Goal: Feedback & Contribution: Submit feedback/report problem

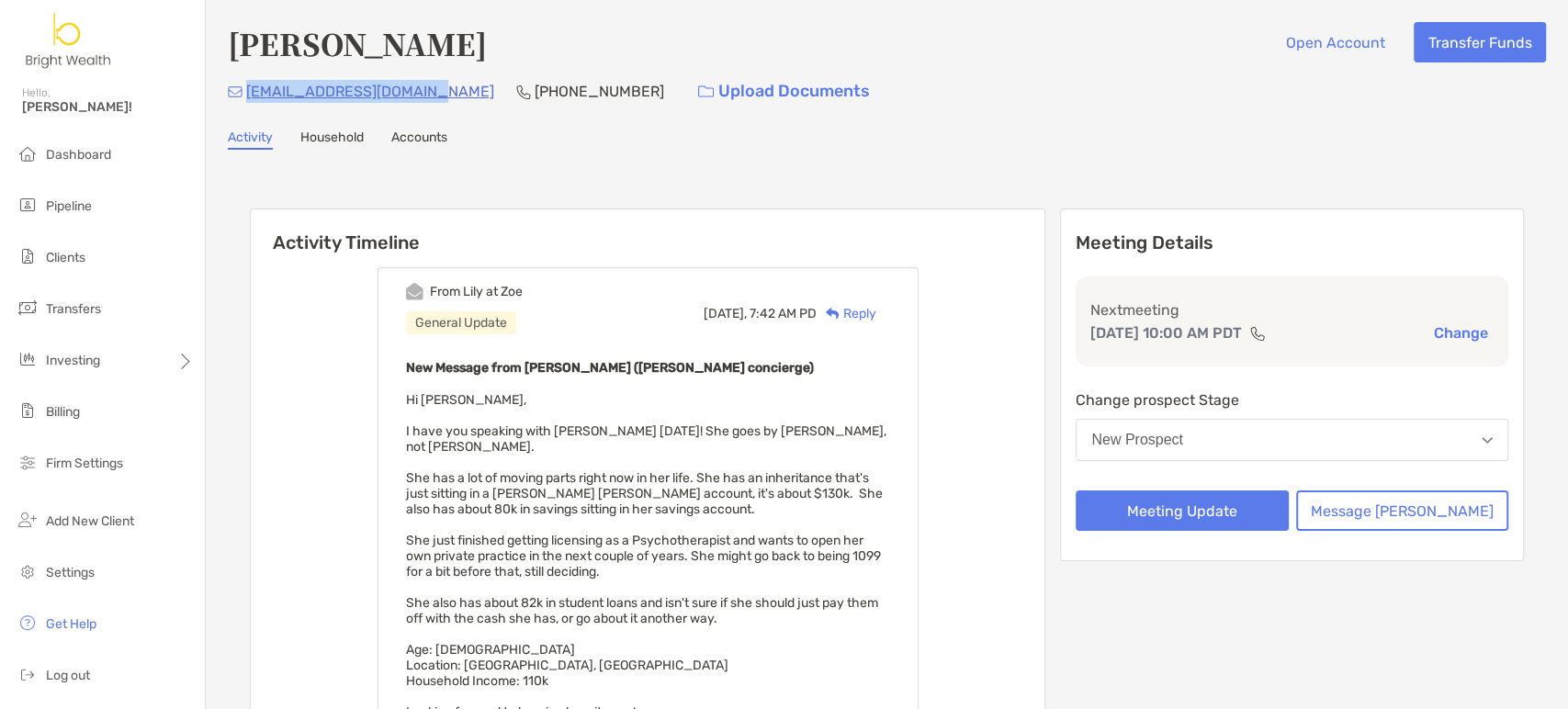
drag, startPoint x: 435, startPoint y: 90, endPoint x: 242, endPoint y: 104, distance: 193.5
click at [242, 104] on div "[EMAIL_ADDRESS][DOMAIN_NAME] [PHONE_NUMBER] Upload Documents" at bounding box center [886, 92] width 1319 height 40
copy p "[EMAIL_ADDRESS][DOMAIN_NAME]"
drag, startPoint x: 989, startPoint y: 179, endPoint x: 1045, endPoint y: 272, distance: 108.6
click at [989, 178] on div "Activity Timeline From [PERSON_NAME] at [PERSON_NAME] General Update [DATE], 7:…" at bounding box center [886, 640] width 1319 height 945
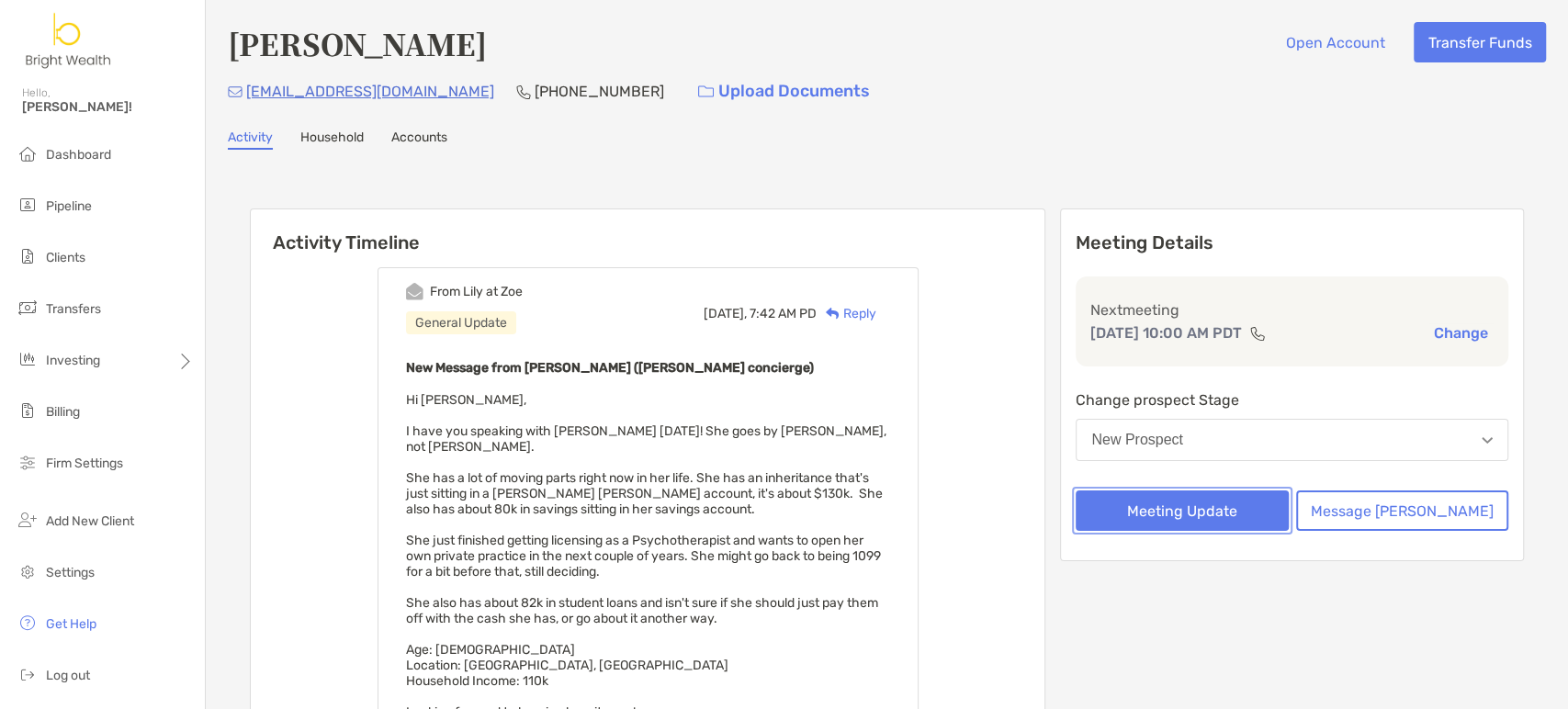
click at [1224, 525] on button "Meeting Update" at bounding box center [1182, 511] width 212 height 41
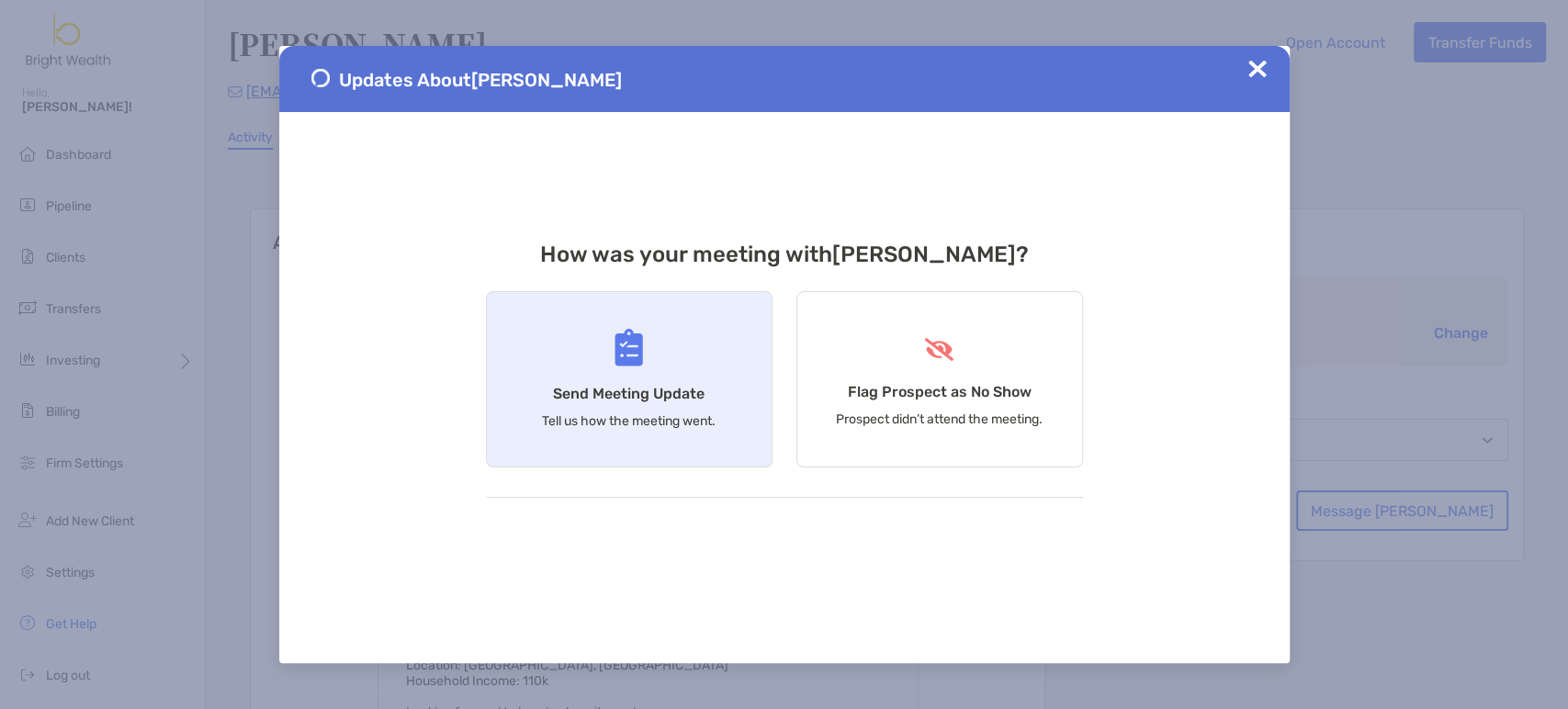
click at [643, 380] on div "Send Meeting Update Tell us how the meeting went." at bounding box center [630, 380] width 287 height 177
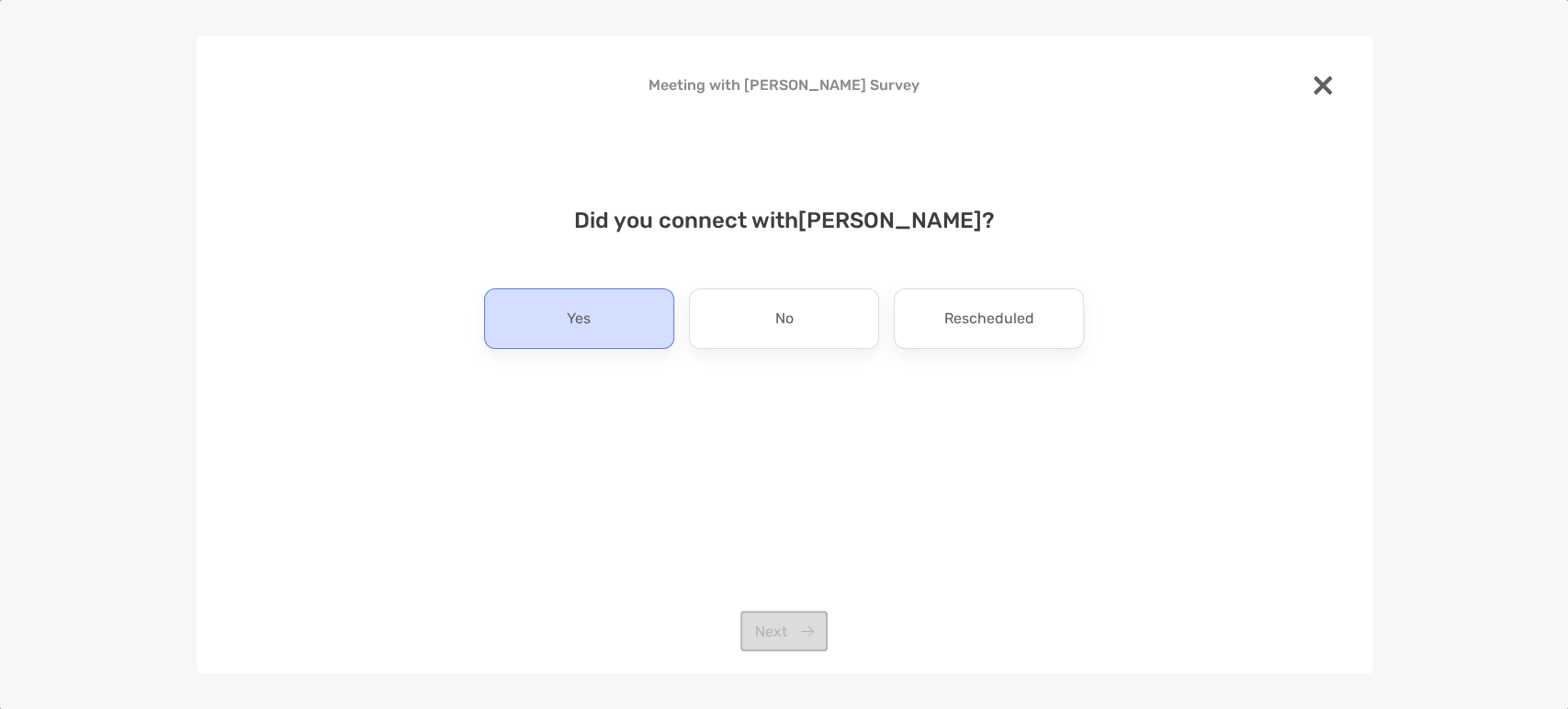
click at [625, 337] on div "Yes" at bounding box center [579, 319] width 190 height 60
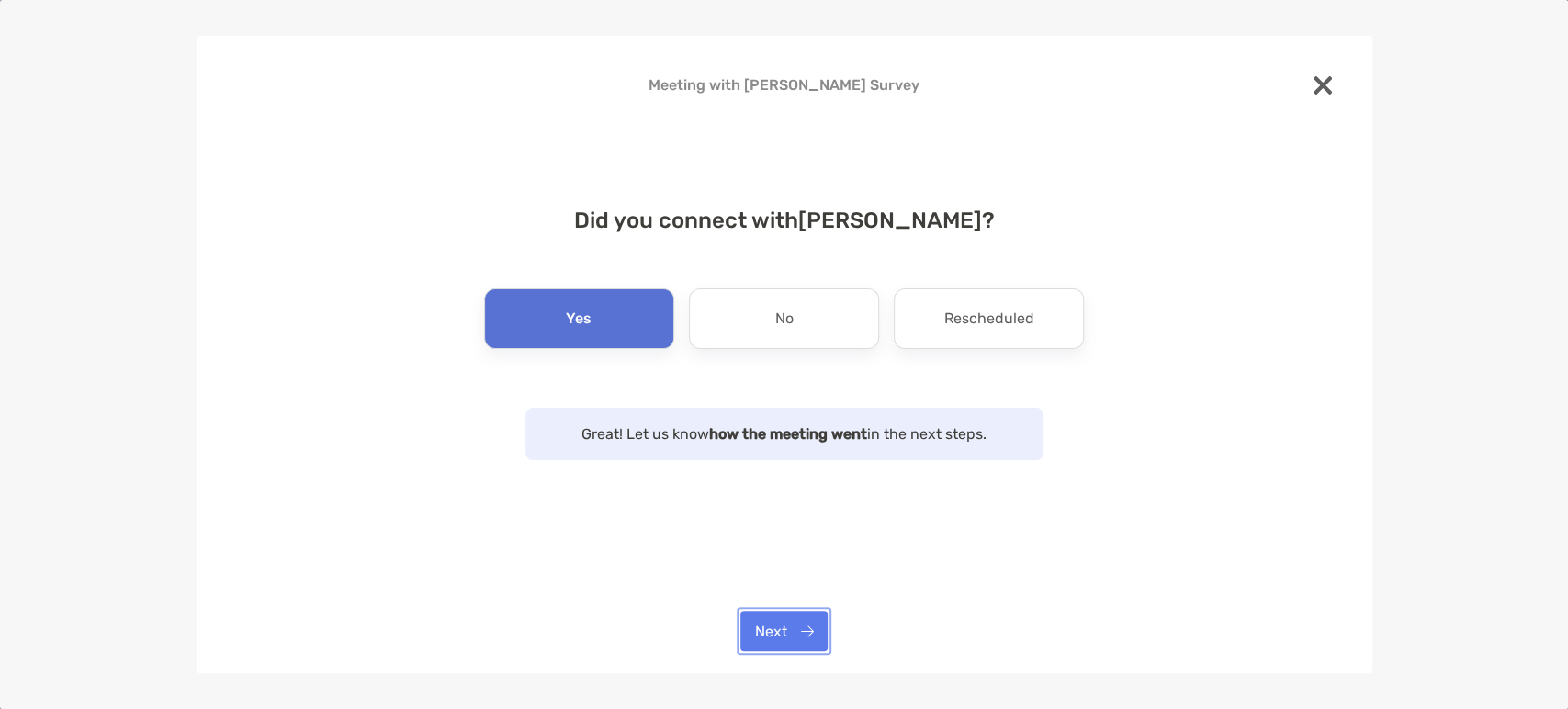
click at [771, 627] on button "Next" at bounding box center [784, 631] width 87 height 41
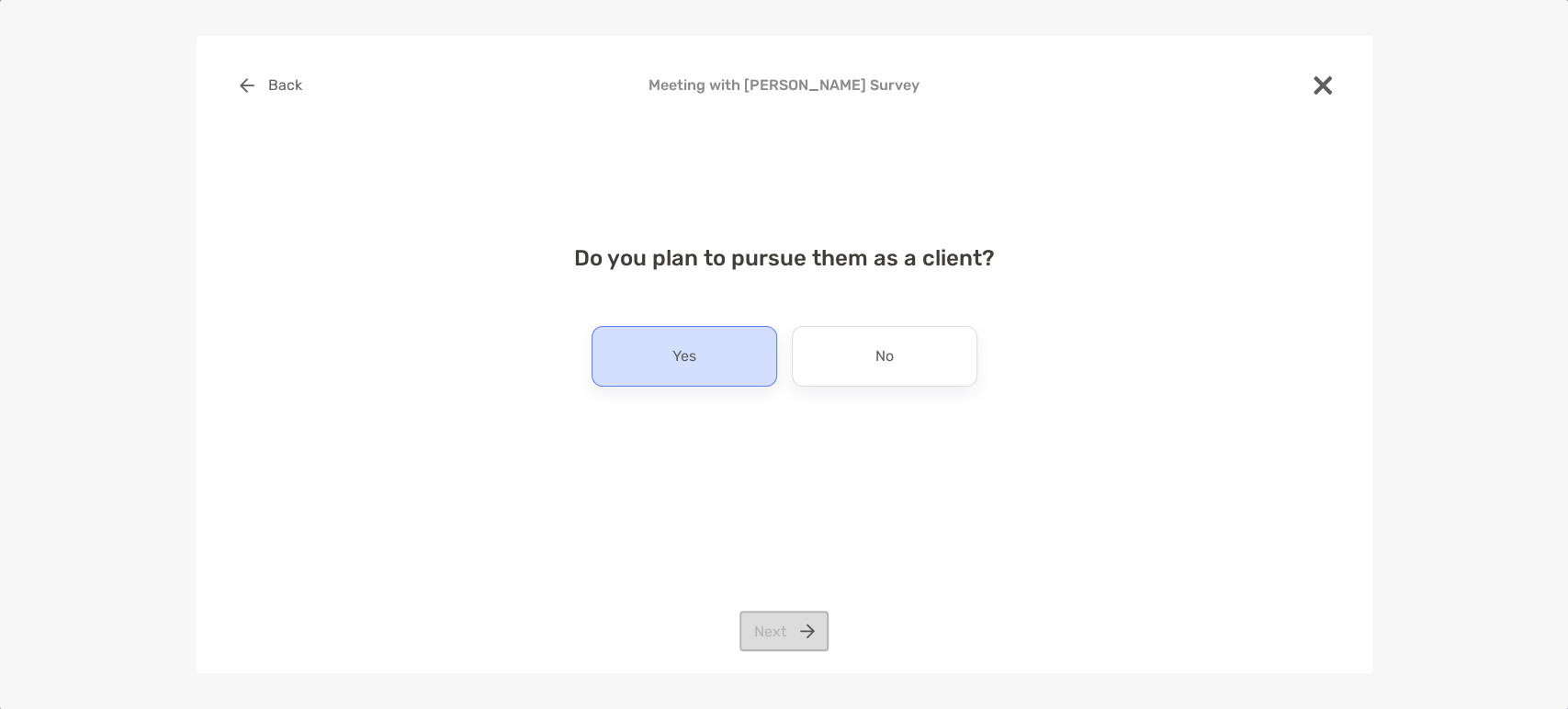
click at [714, 344] on div "Yes" at bounding box center [684, 356] width 186 height 60
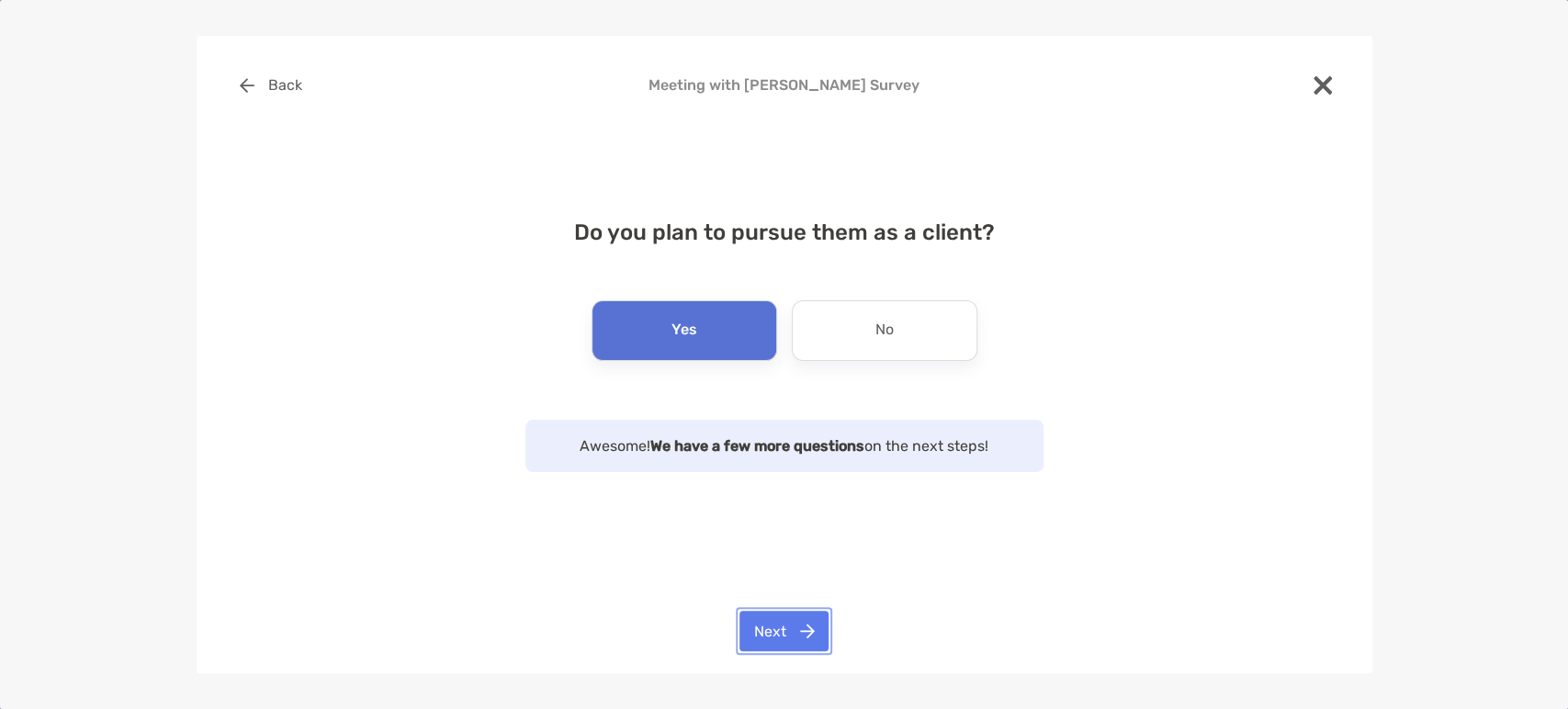
click at [807, 629] on button "Next" at bounding box center [784, 631] width 89 height 41
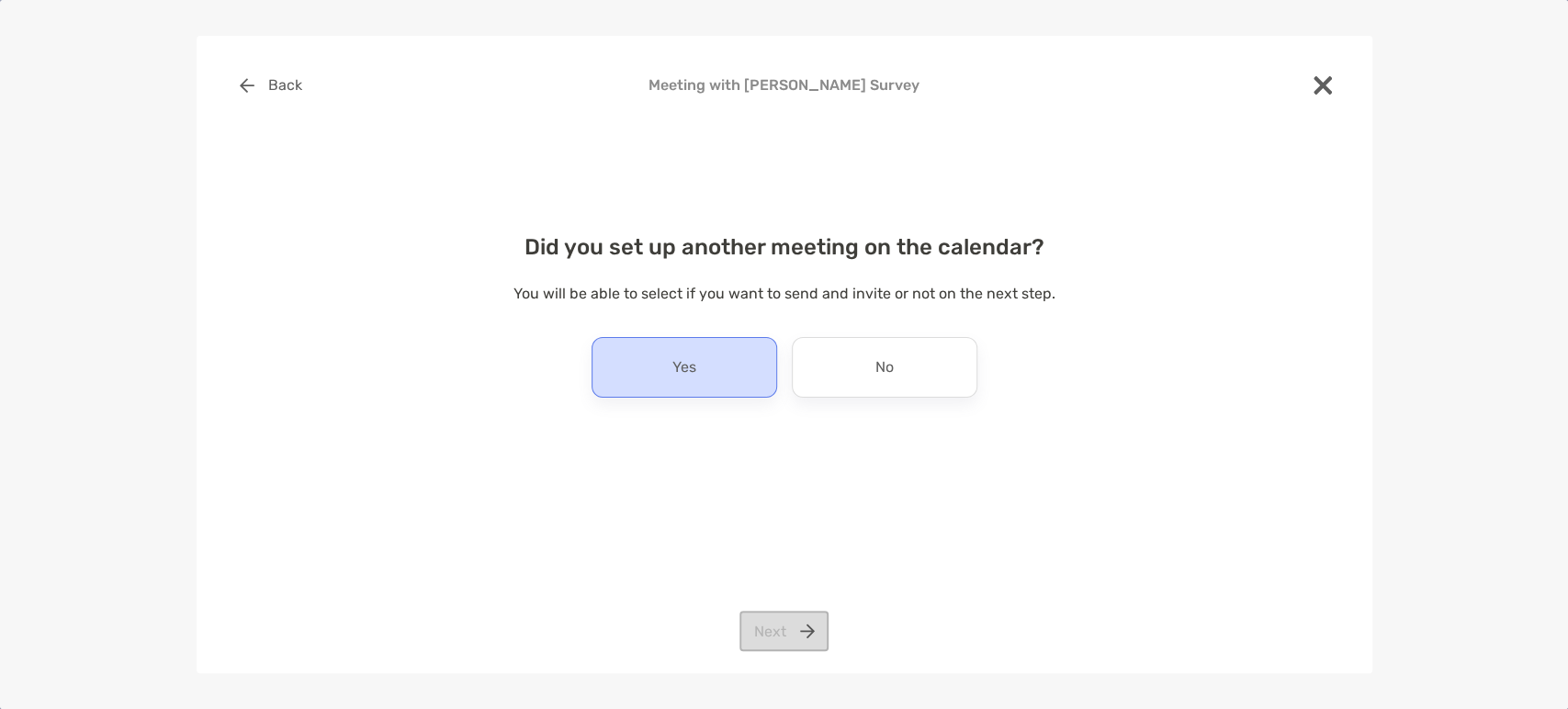
click at [712, 380] on div "Yes" at bounding box center [684, 367] width 186 height 60
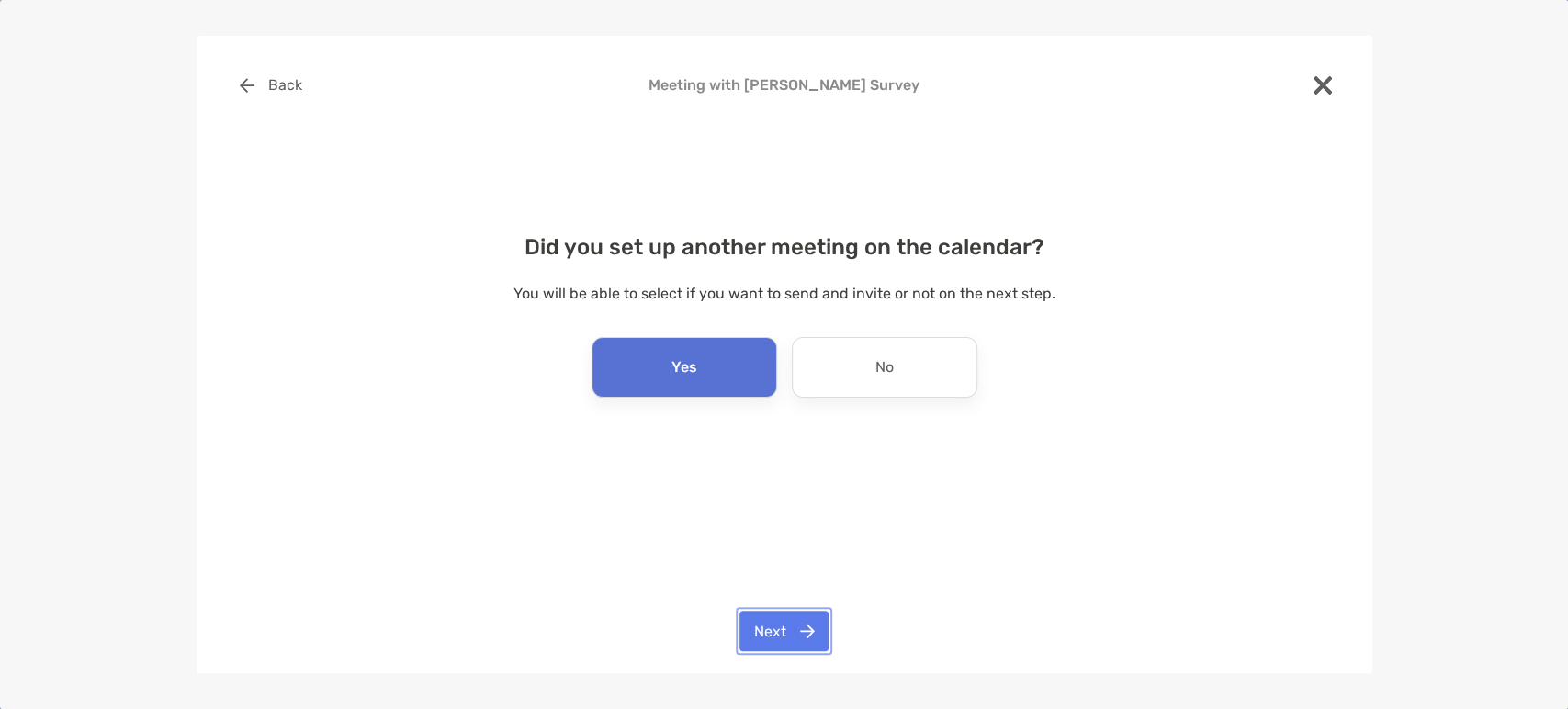
click at [787, 633] on button "Next" at bounding box center [784, 631] width 89 height 41
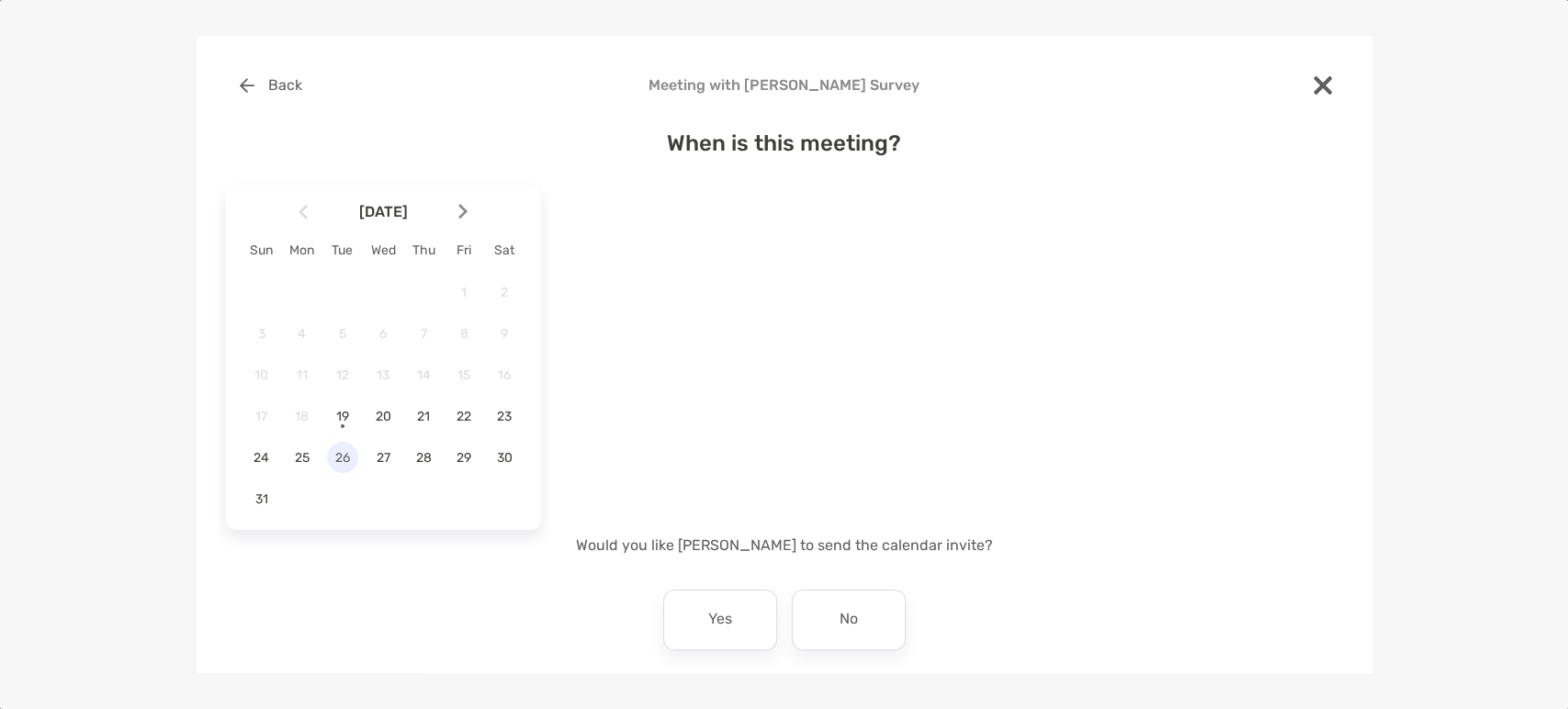
click at [349, 464] on span "26" at bounding box center [342, 458] width 31 height 16
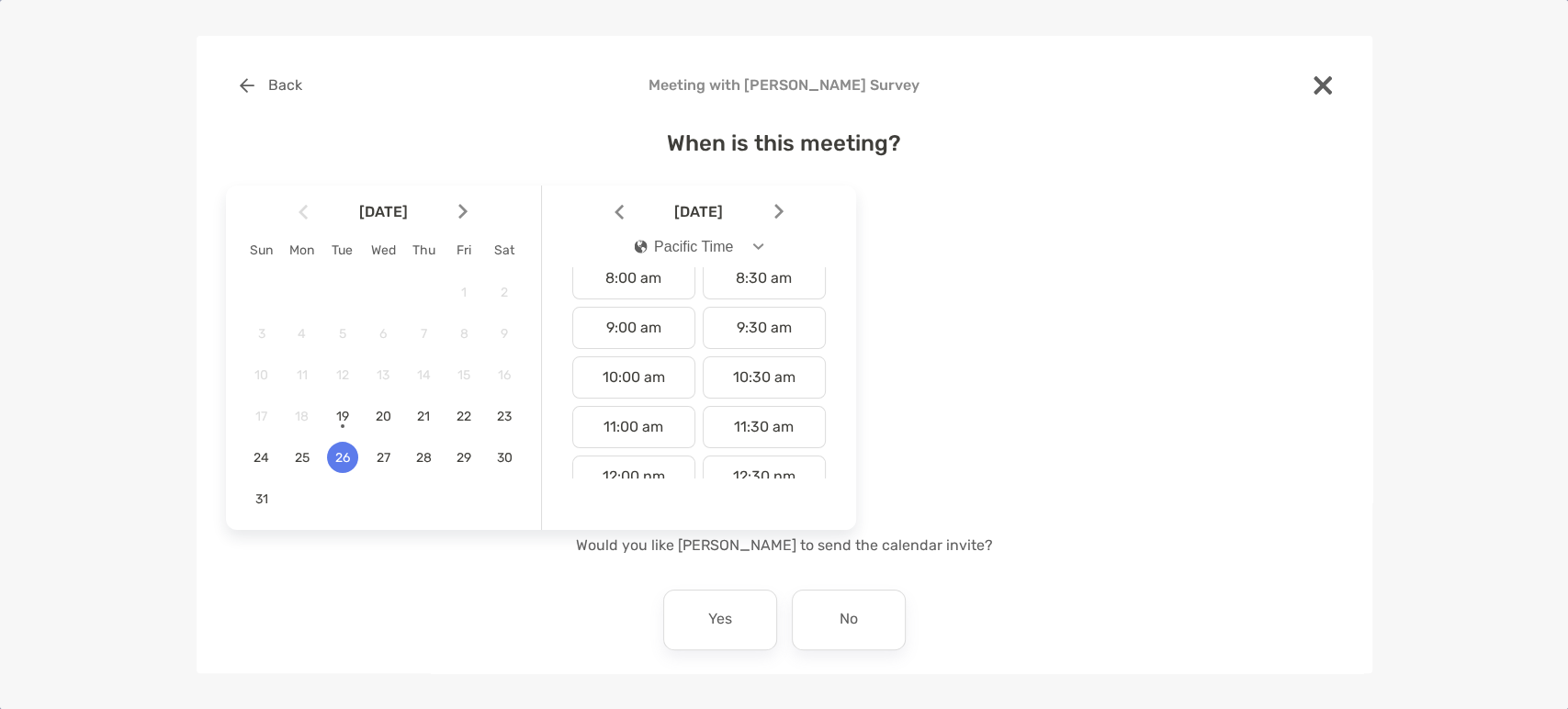
scroll to position [408, 0]
click at [632, 385] on div "10:00 am" at bounding box center [633, 377] width 123 height 42
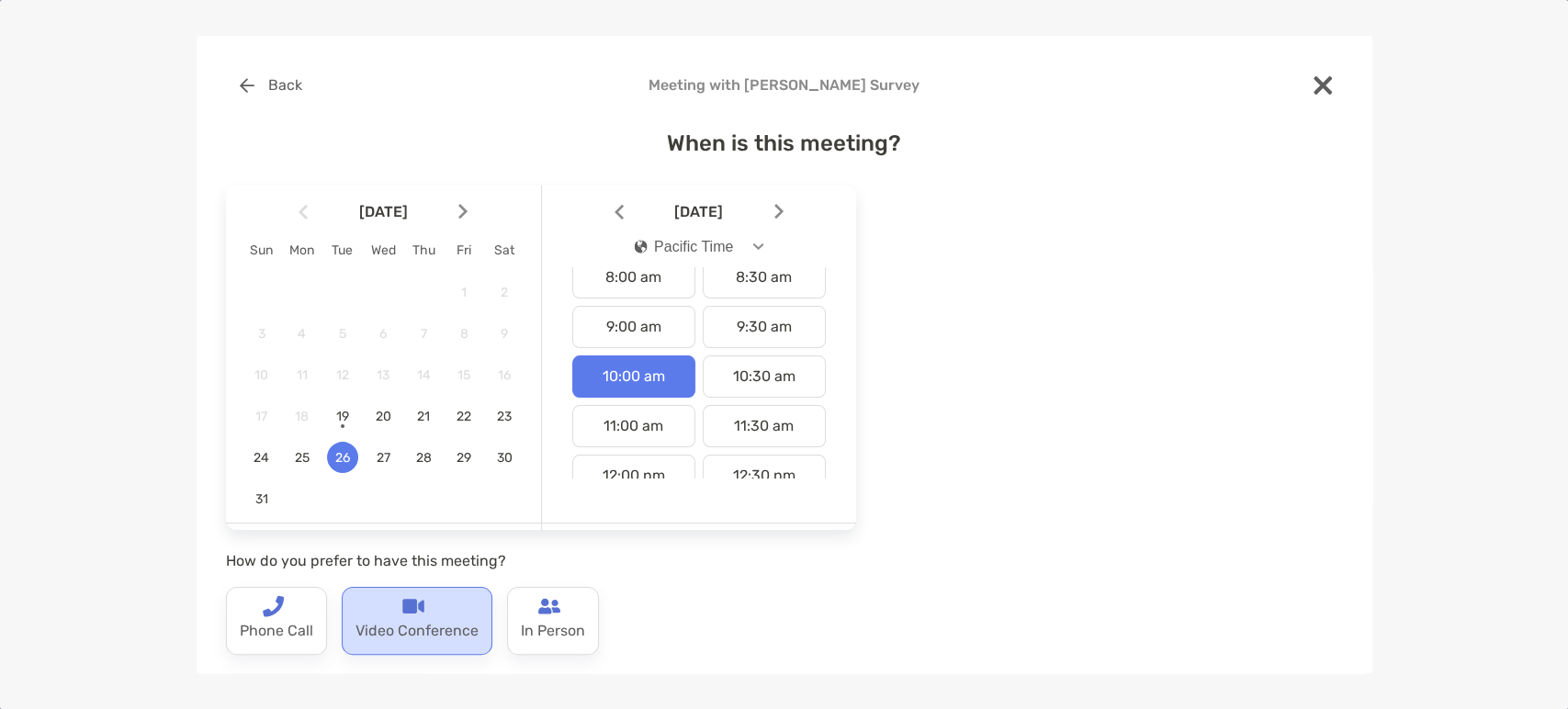
drag, startPoint x: 392, startPoint y: 621, endPoint x: 474, endPoint y: 613, distance: 82.4
click at [394, 621] on p "Video Conference" at bounding box center [417, 632] width 123 height 29
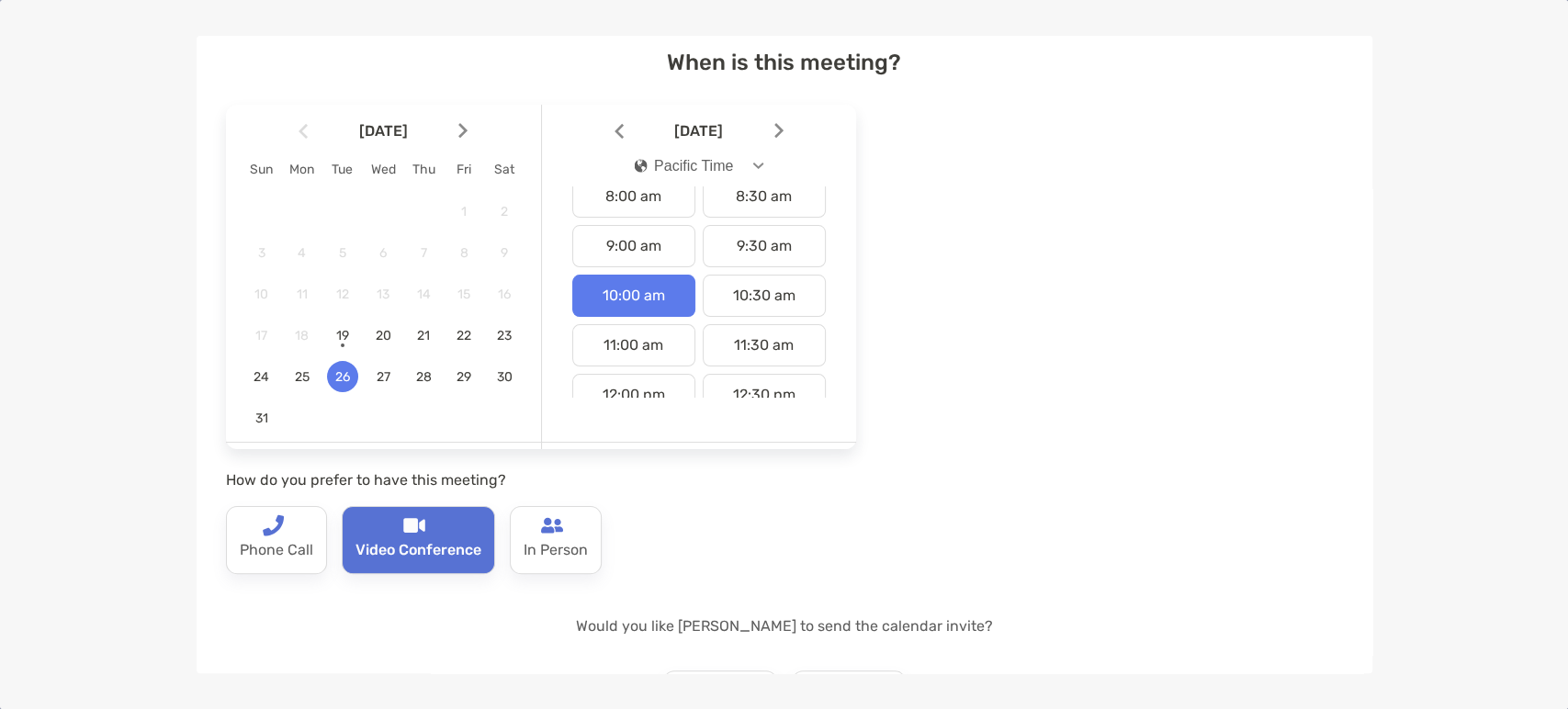
scroll to position [236, 0]
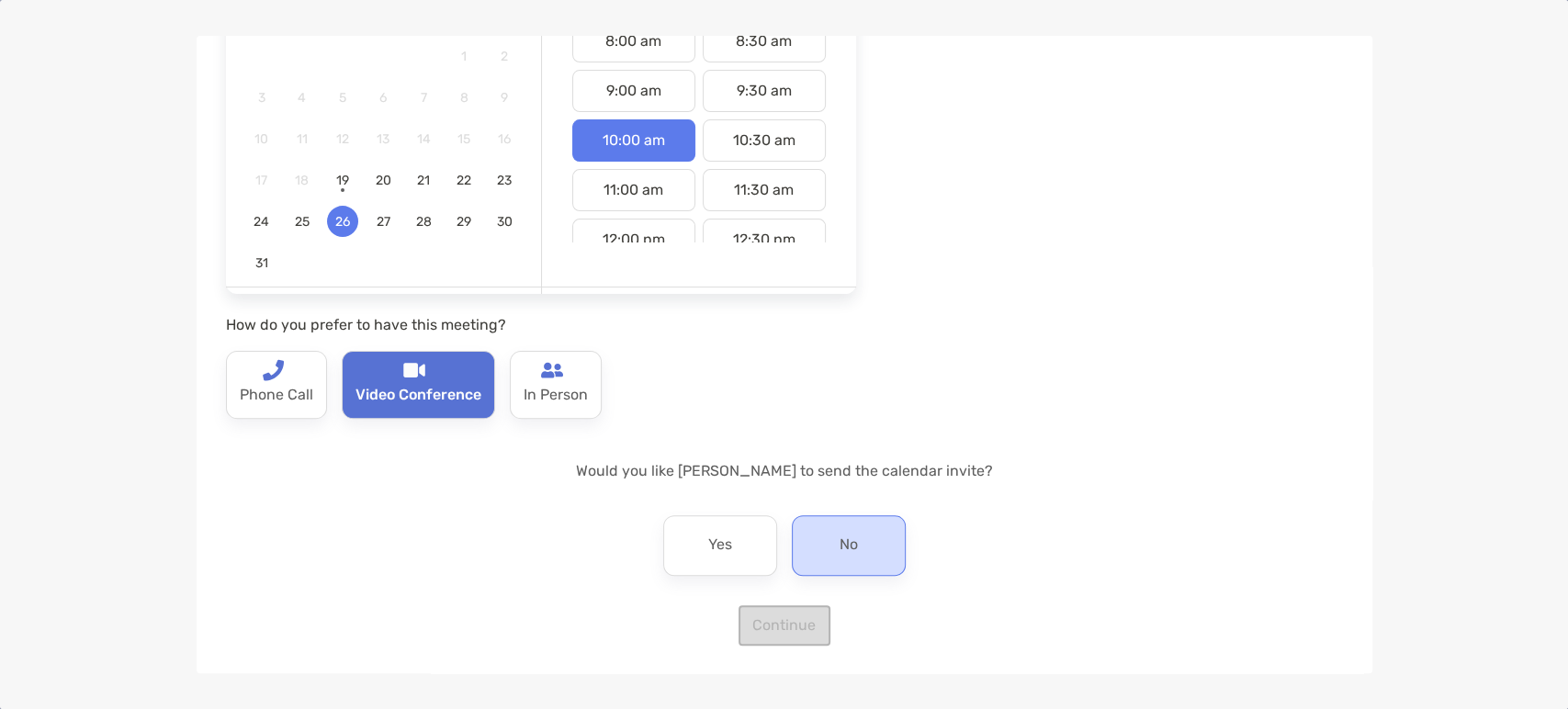
click at [867, 544] on div "No" at bounding box center [849, 546] width 114 height 60
click at [798, 624] on button "Continue" at bounding box center [784, 625] width 92 height 41
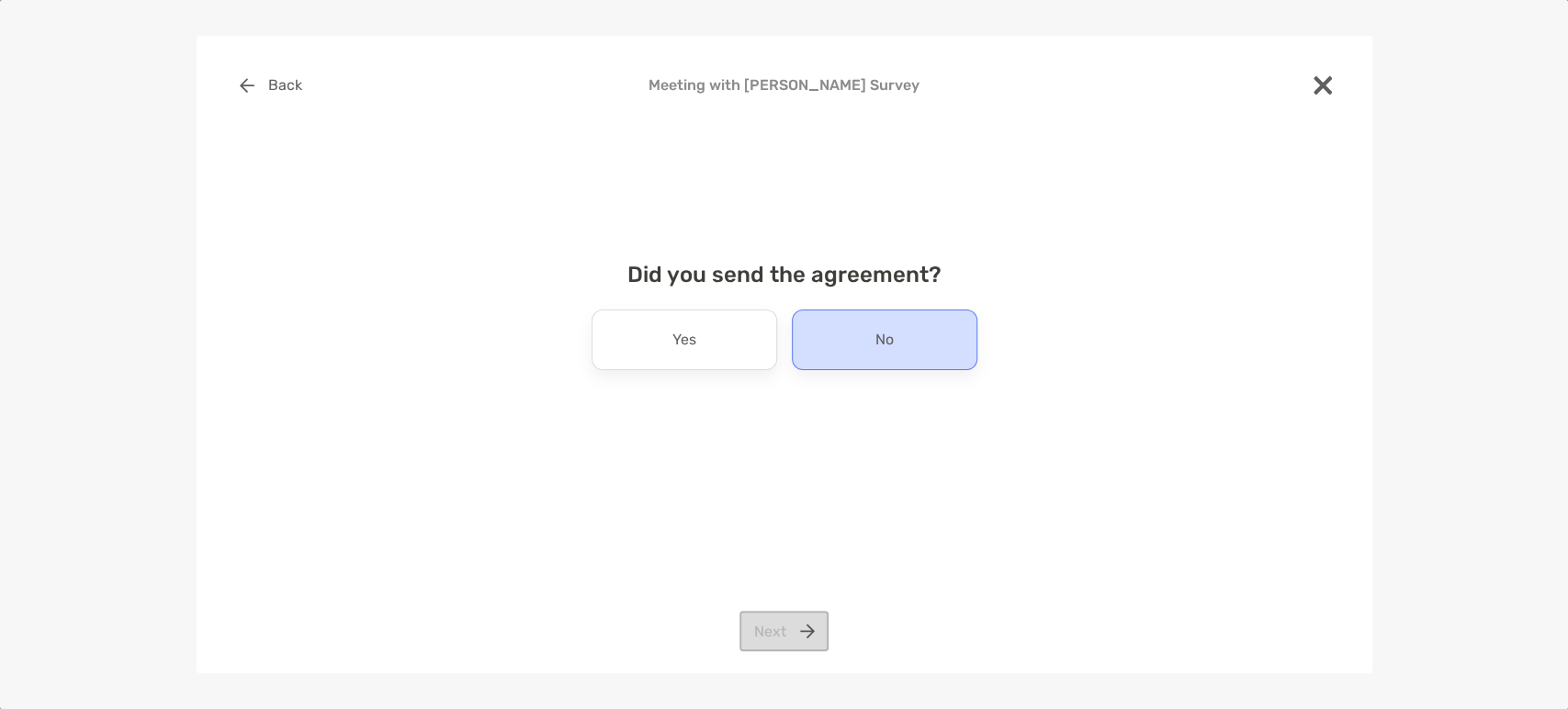
click at [915, 347] on div "No" at bounding box center [885, 340] width 186 height 60
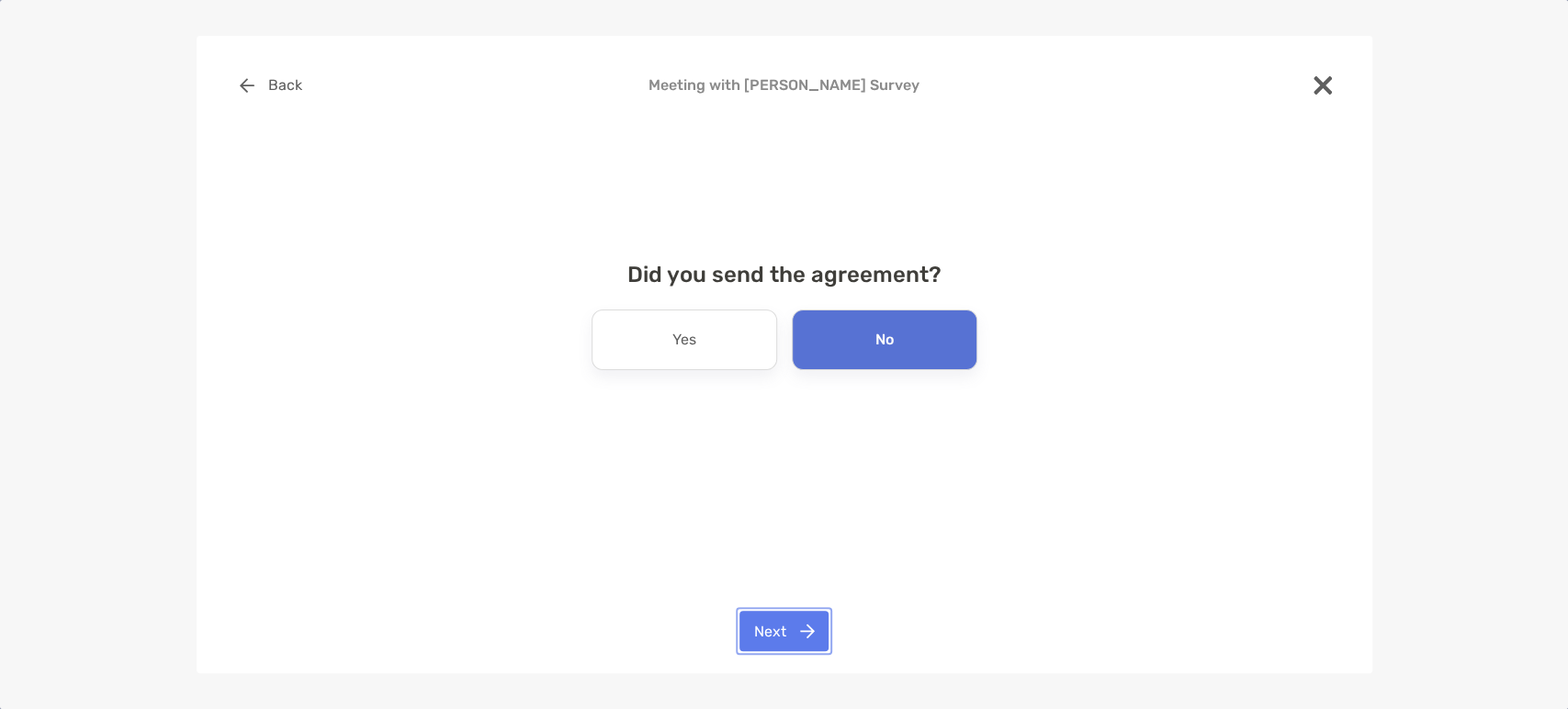
click at [812, 631] on button "Next" at bounding box center [784, 631] width 89 height 41
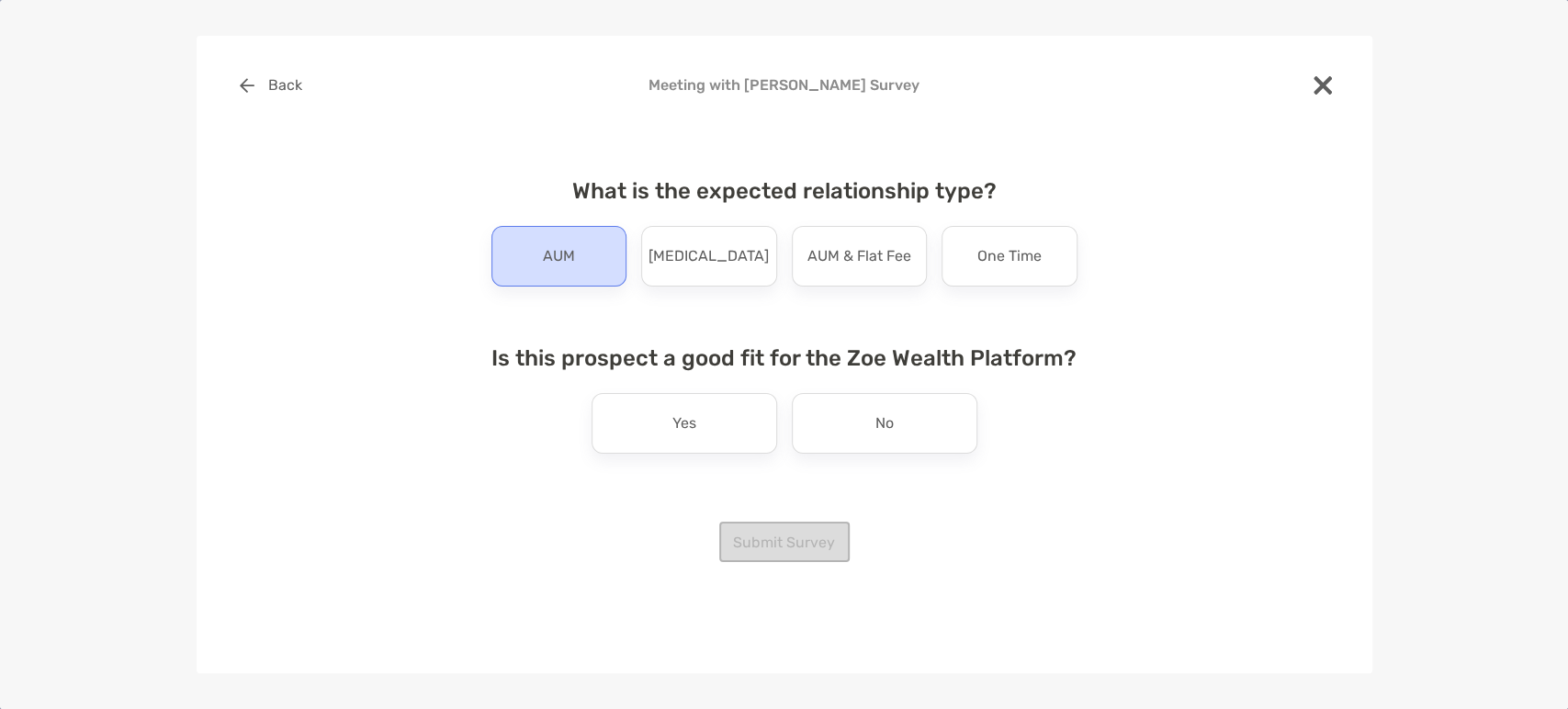
click at [553, 260] on p "AUM" at bounding box center [559, 256] width 32 height 29
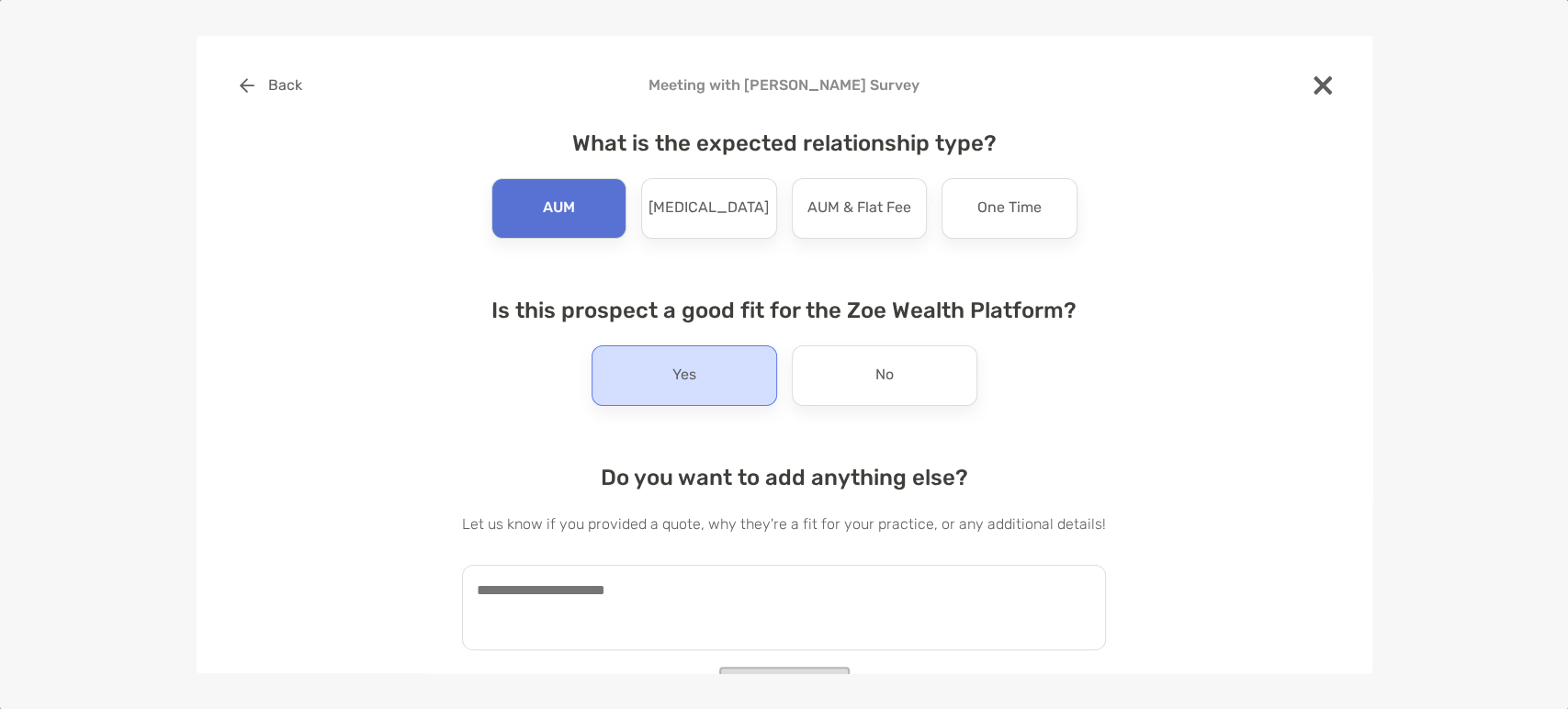
drag, startPoint x: 701, startPoint y: 390, endPoint x: 1100, endPoint y: 453, distance: 403.9
click at [703, 390] on div "Yes" at bounding box center [684, 376] width 186 height 60
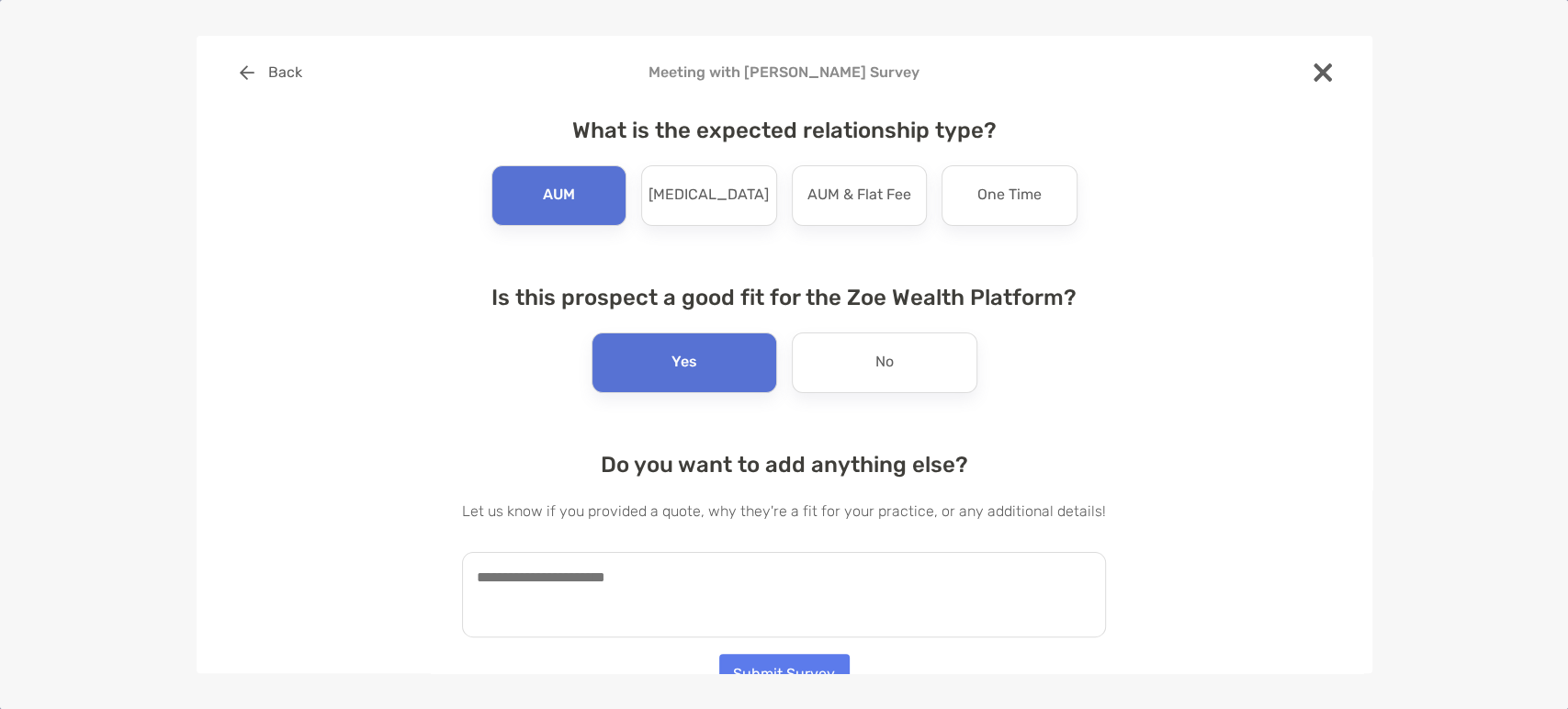
scroll to position [33, 0]
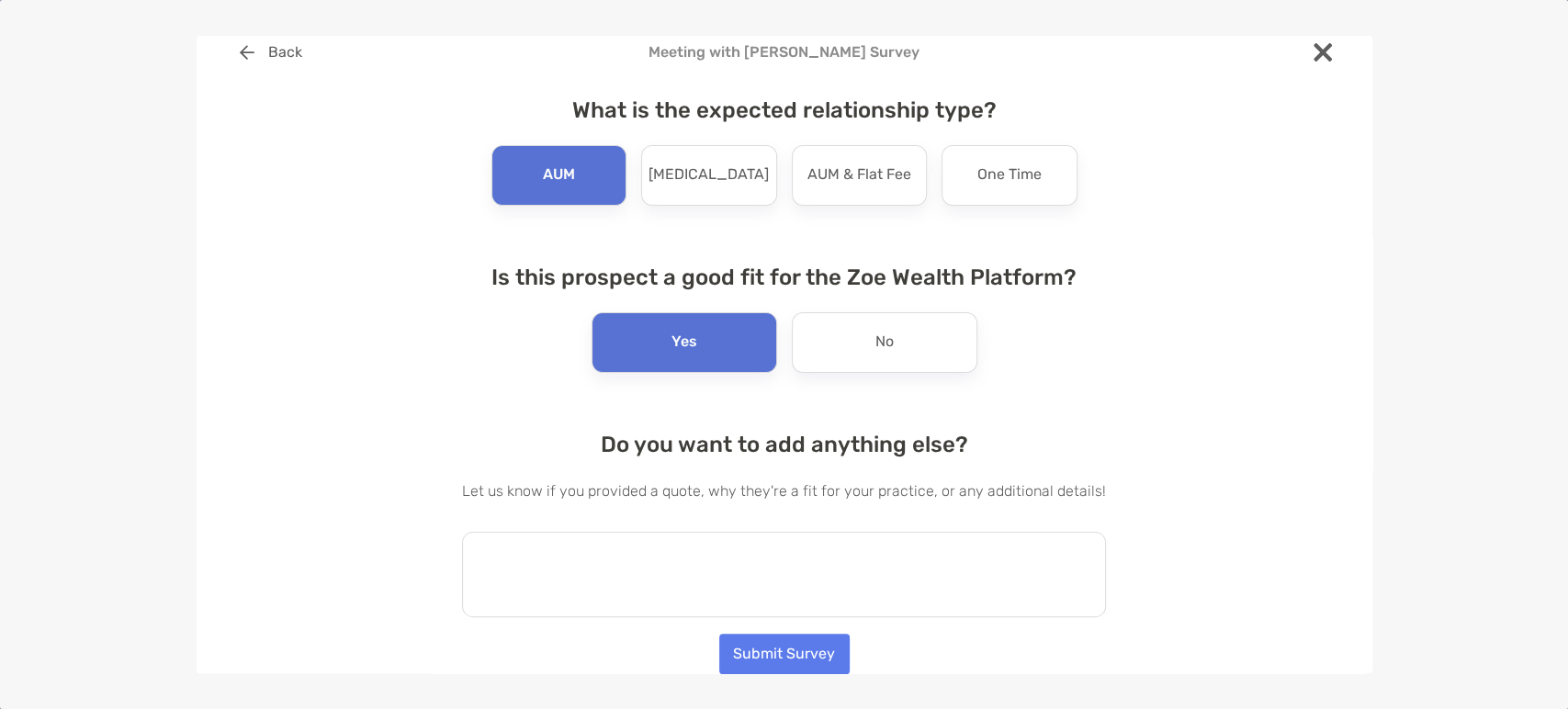
click at [771, 549] on textarea at bounding box center [784, 575] width 644 height 86
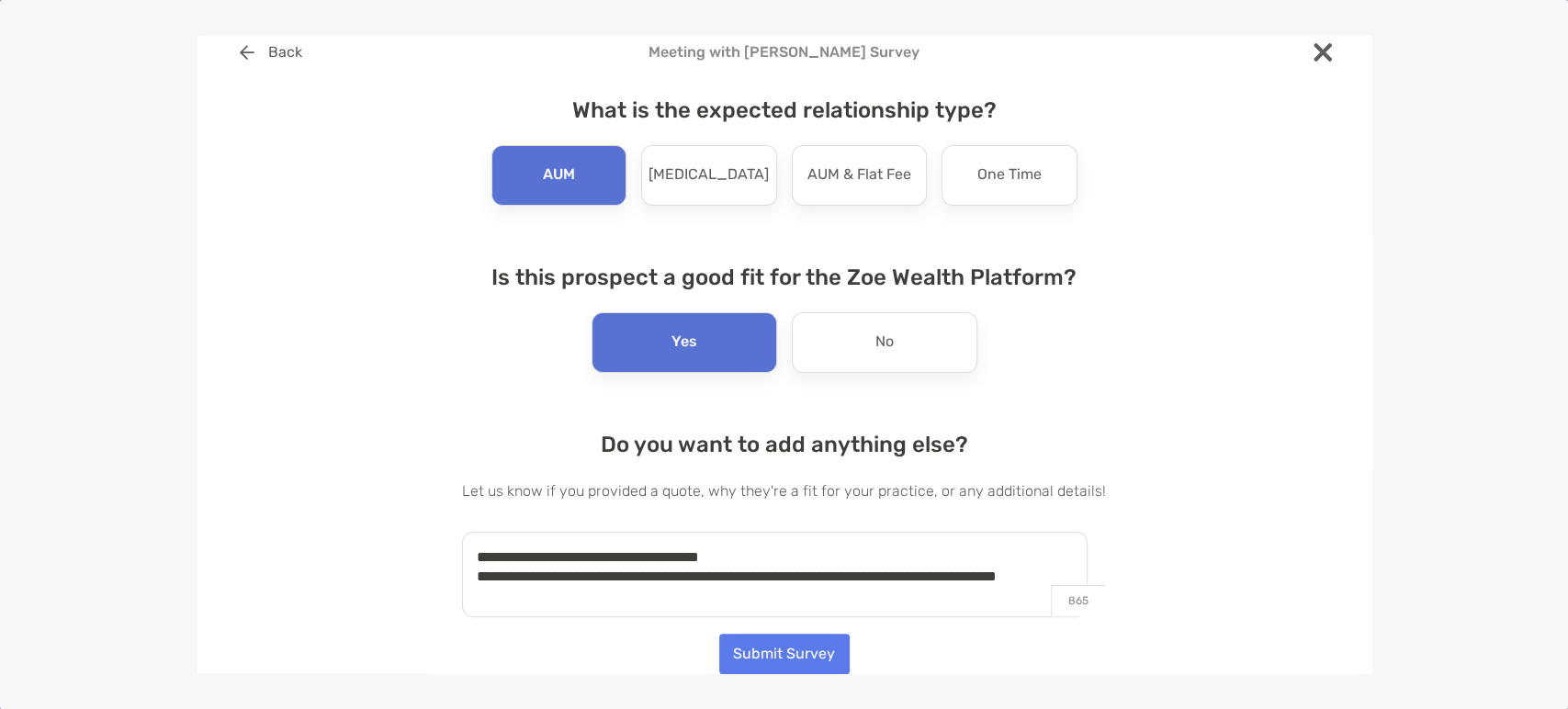
scroll to position [10, 0]
type textarea "**********"
click at [737, 654] on button "Submit Survey" at bounding box center [784, 654] width 130 height 41
